Goal: Task Accomplishment & Management: Use online tool/utility

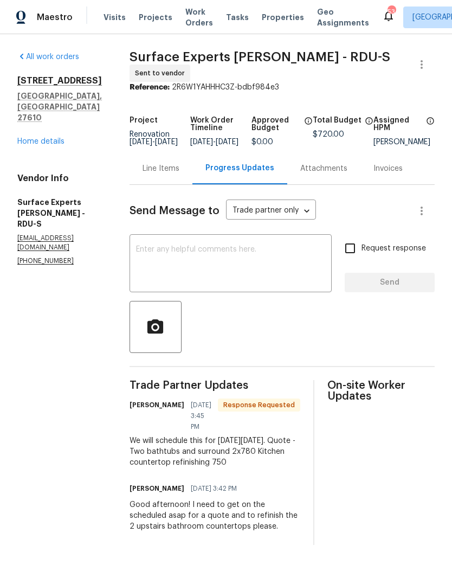
scroll to position [1, 0]
click at [278, 253] on textarea at bounding box center [230, 265] width 189 height 38
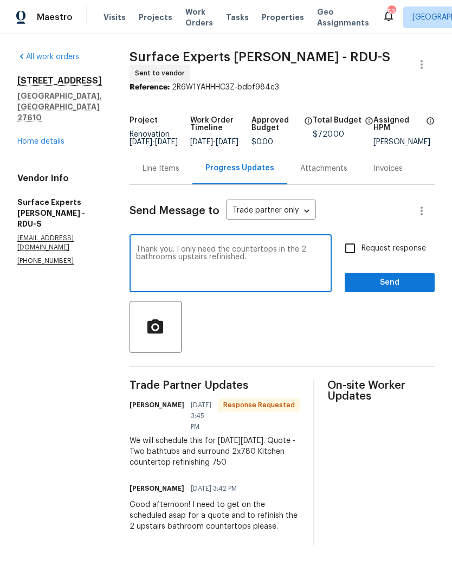
type textarea "Thank you. I only need the countertops in the 2 bathrooms upstairs refinished."
click at [391, 284] on span "Send" at bounding box center [390, 283] width 73 height 14
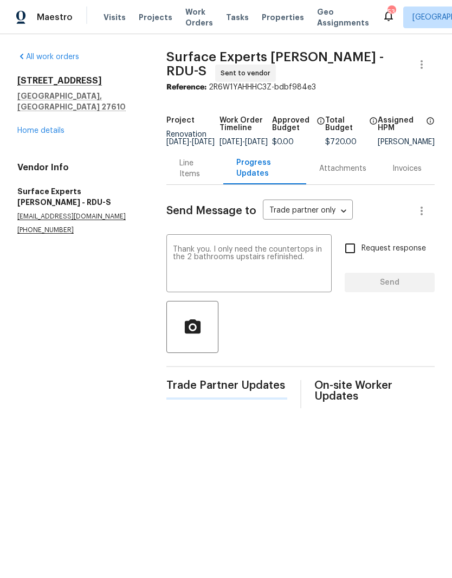
click at [32, 127] on link "Home details" at bounding box center [40, 131] width 47 height 8
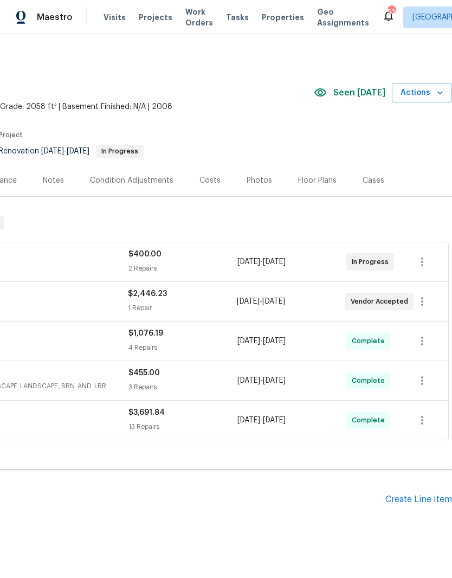
scroll to position [0, 161]
click at [430, 89] on span "Actions" at bounding box center [422, 93] width 43 height 14
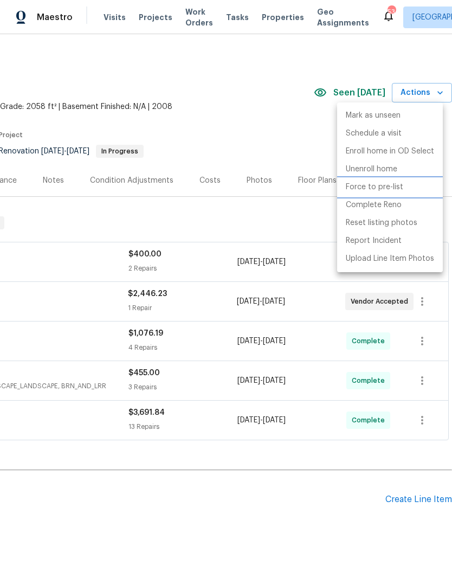
click at [421, 191] on li "Force to pre-list" at bounding box center [390, 187] width 106 height 18
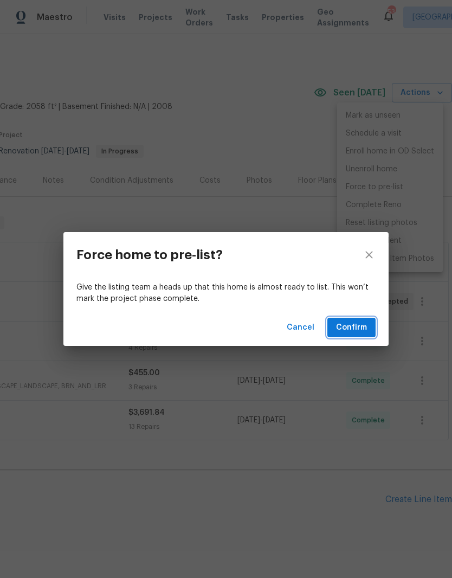
click at [359, 337] on button "Confirm" at bounding box center [352, 328] width 48 height 20
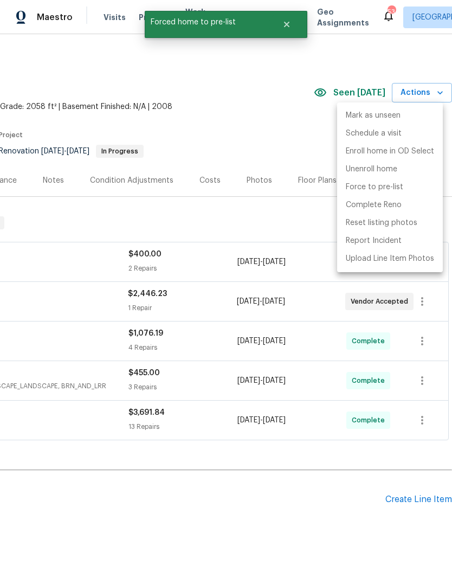
click at [272, 112] on div at bounding box center [226, 289] width 452 height 578
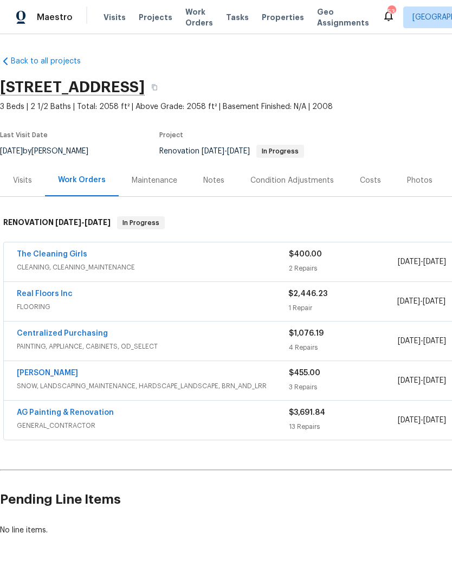
scroll to position [0, 0]
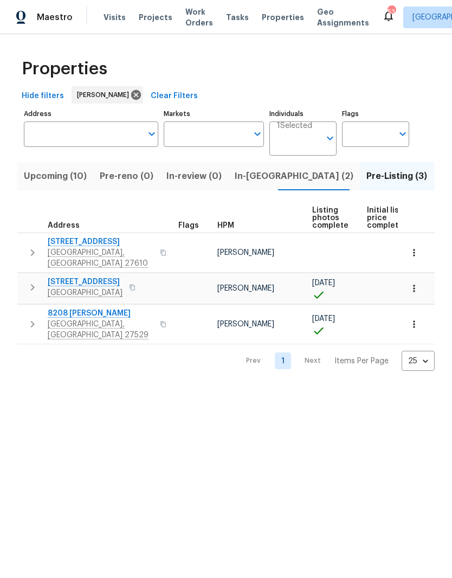
click at [248, 177] on span "In-reno (2)" at bounding box center [294, 176] width 119 height 15
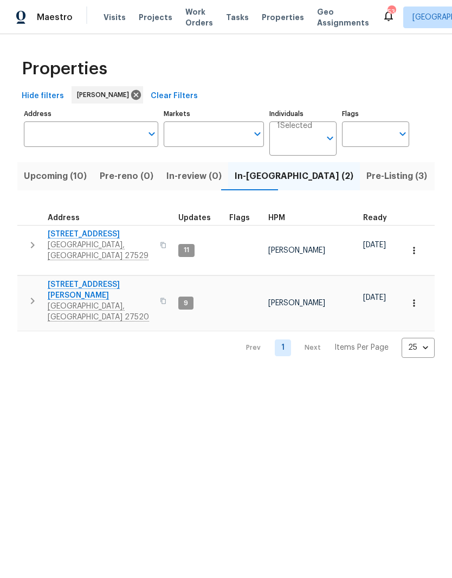
click at [60, 301] on span "Clayton, NC 27520" at bounding box center [101, 312] width 106 height 22
click at [110, 178] on span "Pre-reno (0)" at bounding box center [127, 176] width 54 height 15
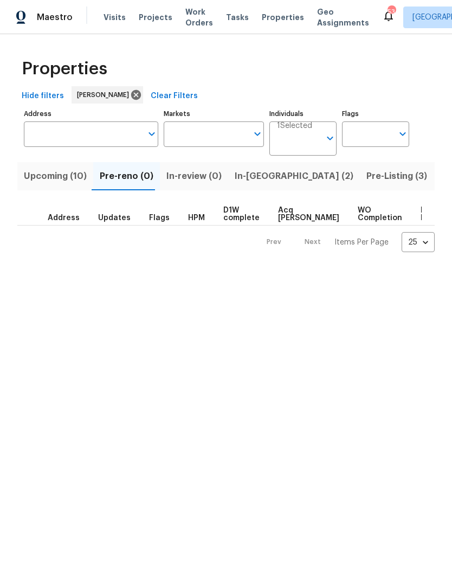
click at [41, 182] on span "Upcoming (10)" at bounding box center [55, 176] width 63 height 15
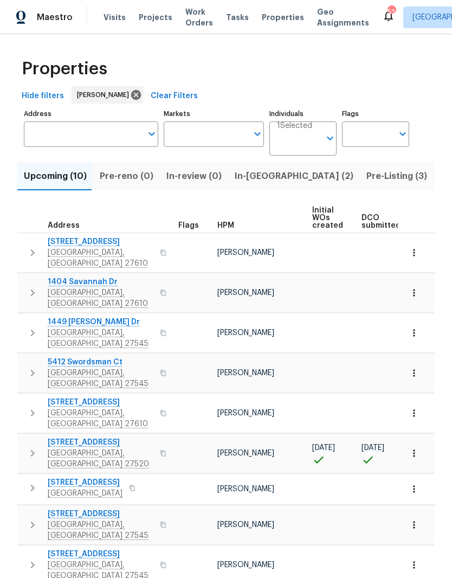
click at [56, 437] on span "416 Hunter Way" at bounding box center [101, 442] width 106 height 11
click at [417, 448] on icon "button" at bounding box center [414, 453] width 11 height 11
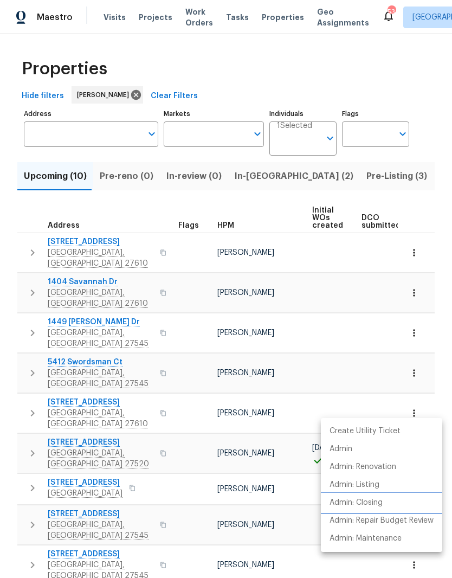
click at [379, 502] on p "Admin: Closing" at bounding box center [356, 502] width 53 height 11
click at [424, 117] on div at bounding box center [226, 289] width 452 height 578
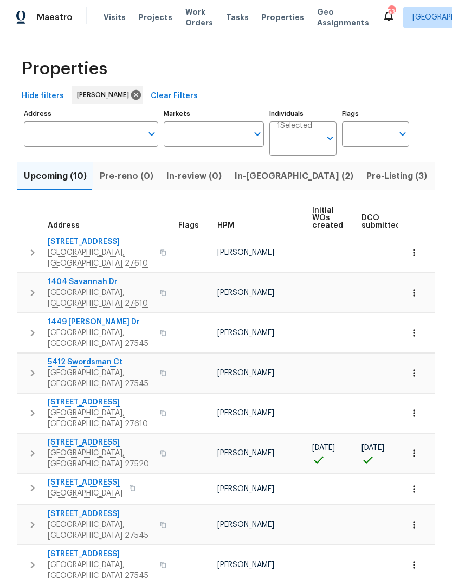
click at [259, 177] on span "In-reno (2)" at bounding box center [294, 176] width 119 height 15
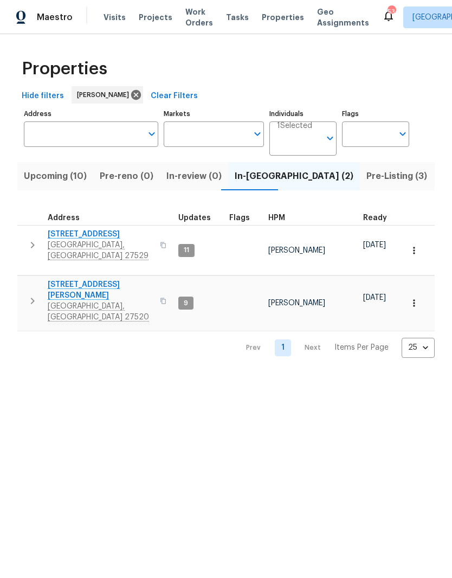
click at [75, 301] on span "Clayton, NC 27520" at bounding box center [101, 312] width 106 height 22
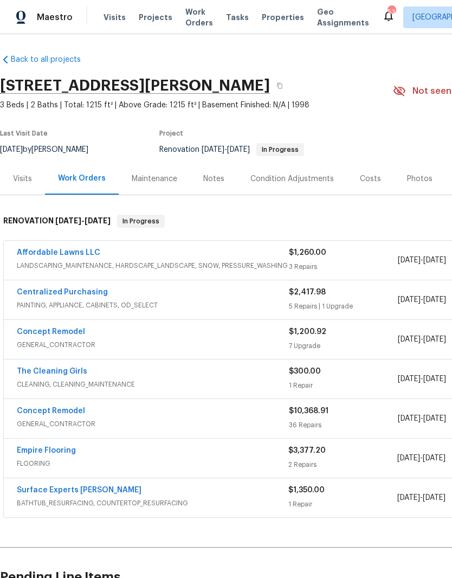
scroll to position [2, 0]
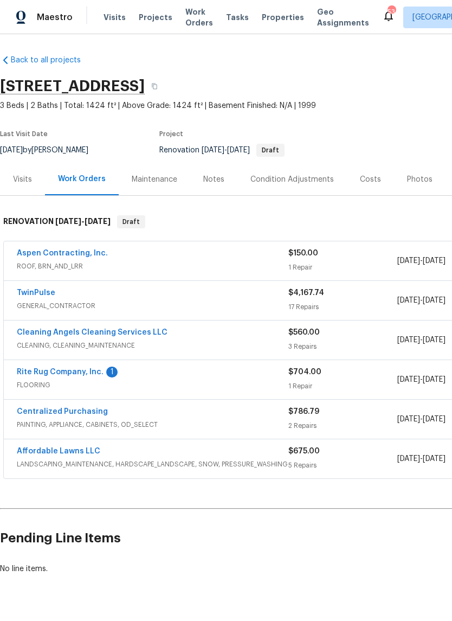
scroll to position [1, 0]
click at [206, 180] on div "Notes" at bounding box center [213, 179] width 21 height 11
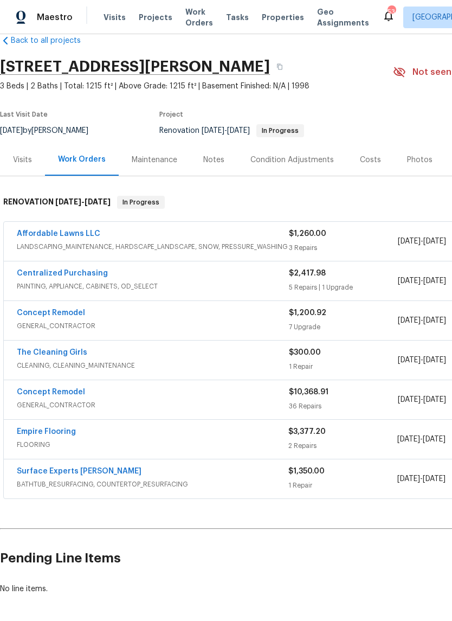
scroll to position [21, 0]
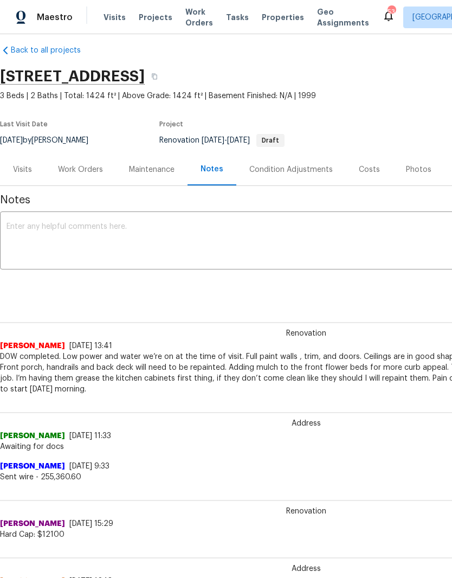
scroll to position [11, 0]
click at [158, 74] on icon "button" at bounding box center [154, 76] width 7 height 7
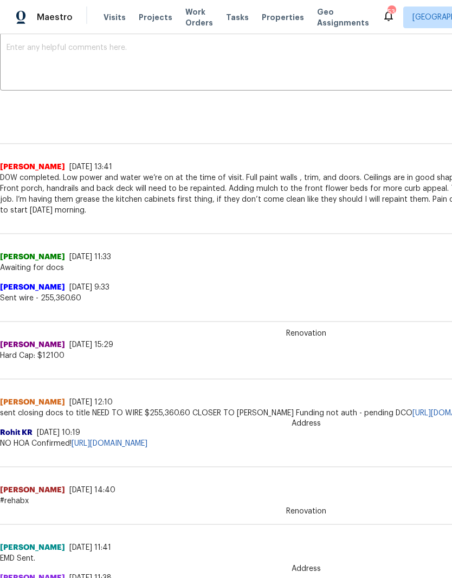
scroll to position [190, 0]
